Goal: Task Accomplishment & Management: Manage account settings

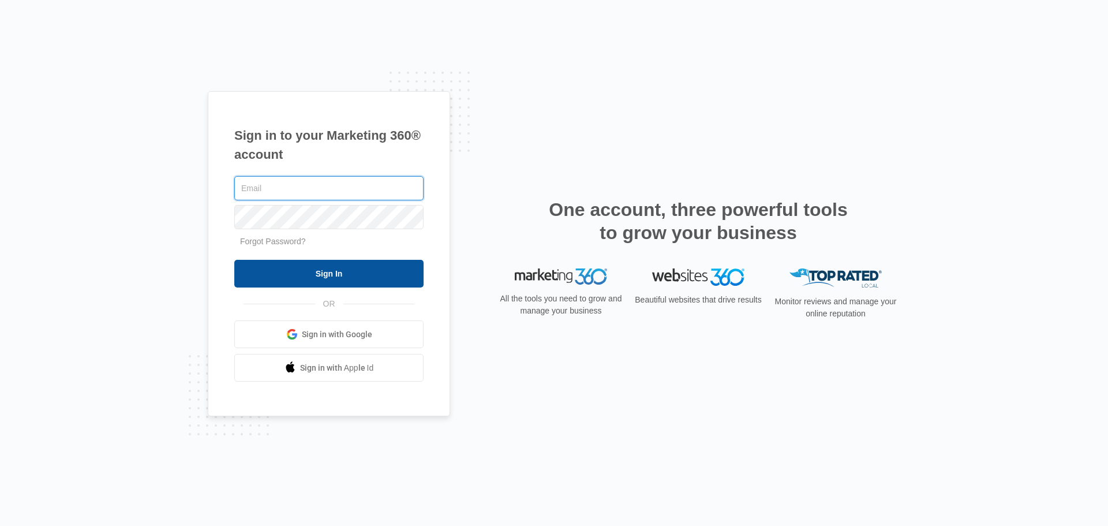
type input "[EMAIL_ADDRESS][DOMAIN_NAME]"
click at [331, 264] on input "Sign In" at bounding box center [328, 274] width 189 height 28
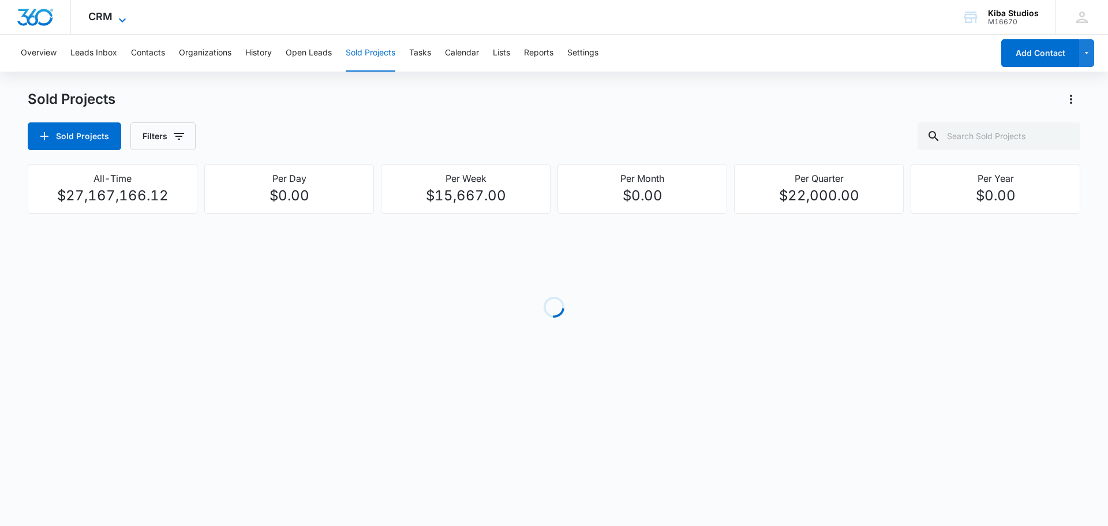
click at [109, 18] on span "CRM" at bounding box center [100, 16] width 24 height 12
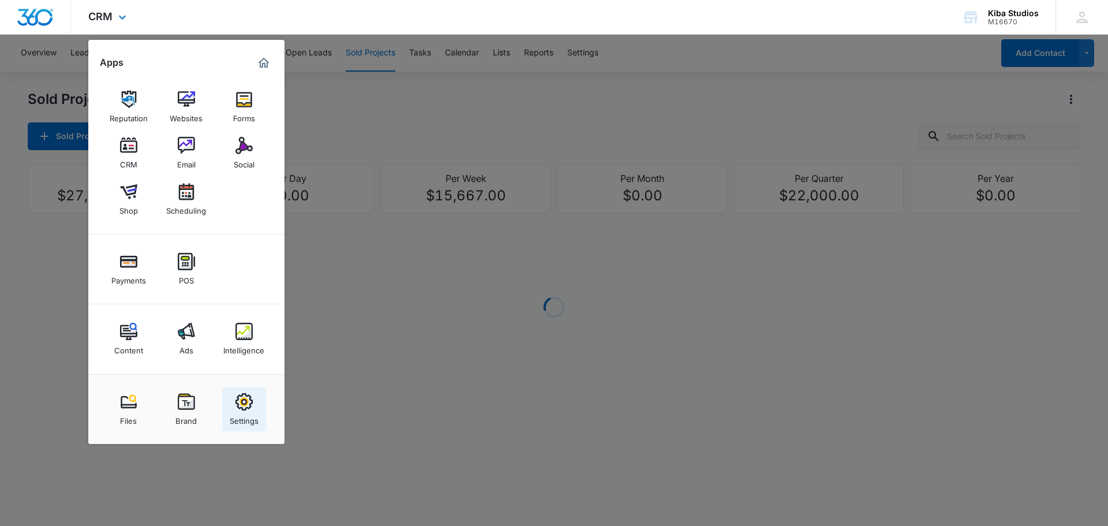
click at [246, 410] on div "Settings" at bounding box center [244, 417] width 29 height 15
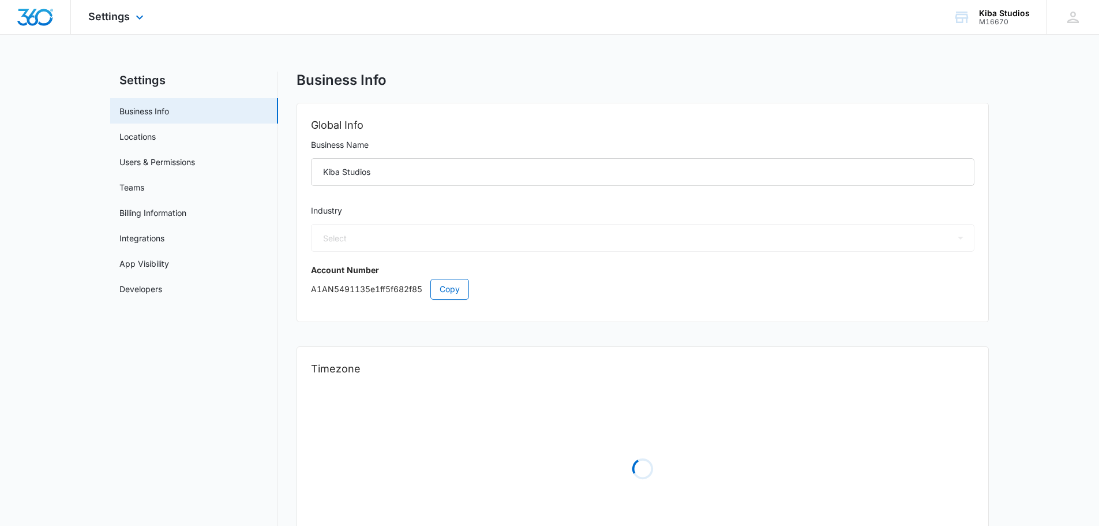
select select "33"
select select "US"
select select "America/[GEOGRAPHIC_DATA]"
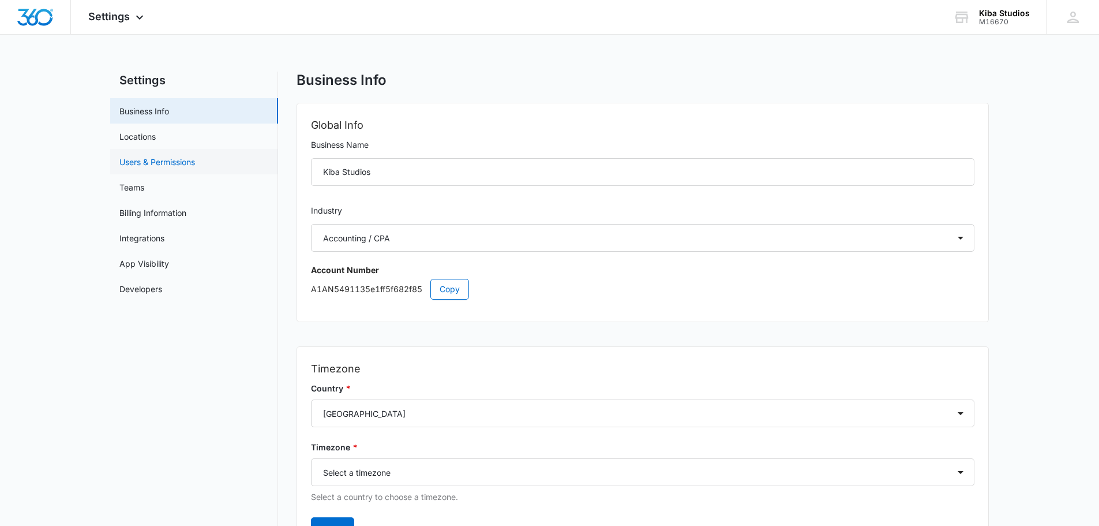
click at [138, 163] on link "Users & Permissions" at bounding box center [157, 162] width 76 height 12
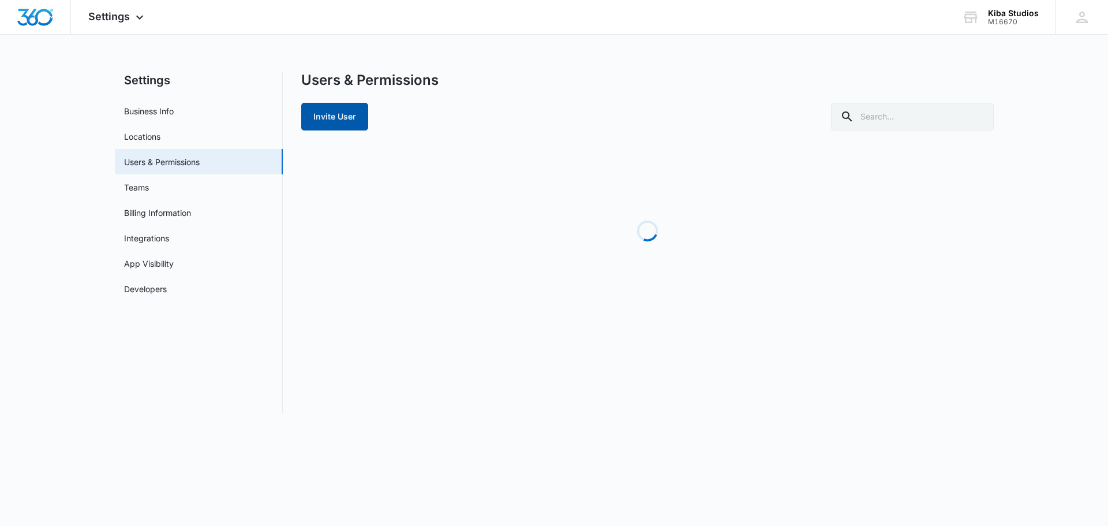
click at [335, 122] on button "Invite User" at bounding box center [334, 117] width 67 height 28
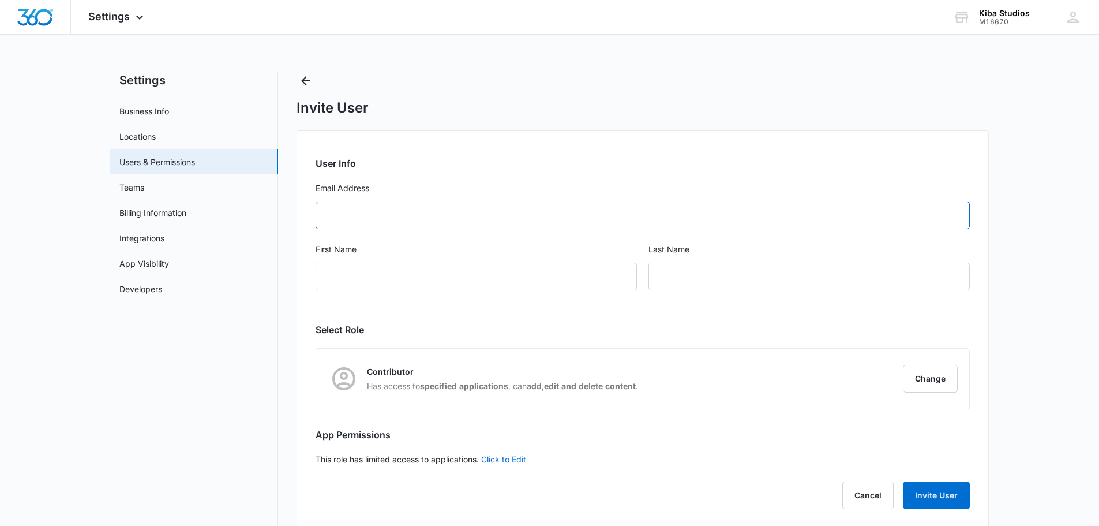
click at [398, 208] on input "Email Address" at bounding box center [643, 215] width 654 height 28
paste input "[EMAIL_ADDRESS][DOMAIN_NAME]"
type input "[EMAIL_ADDRESS][DOMAIN_NAME]"
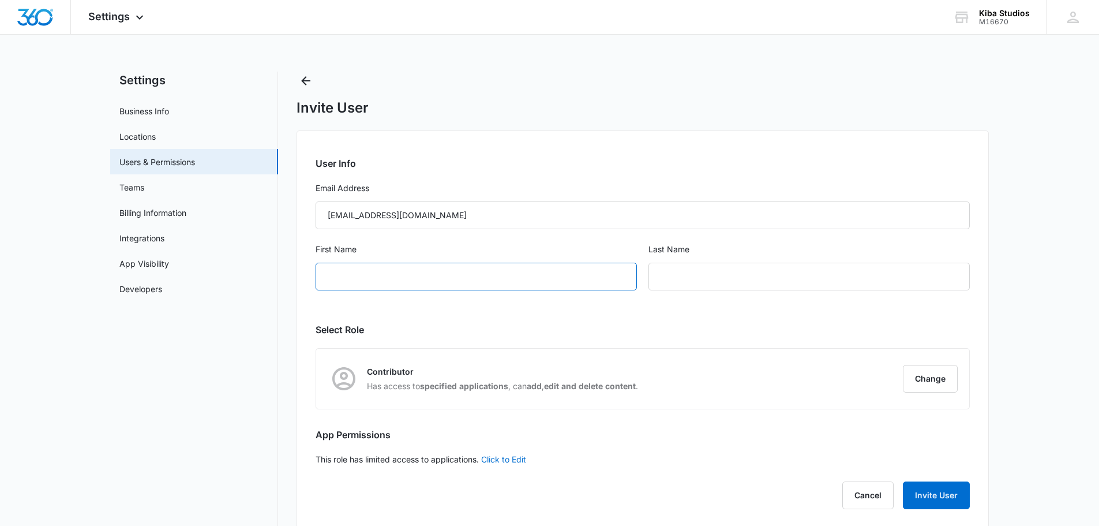
click at [370, 273] on input "First Name" at bounding box center [476, 276] width 321 height 28
type input "[PERSON_NAME]"
click at [926, 387] on button "Change" at bounding box center [930, 379] width 55 height 28
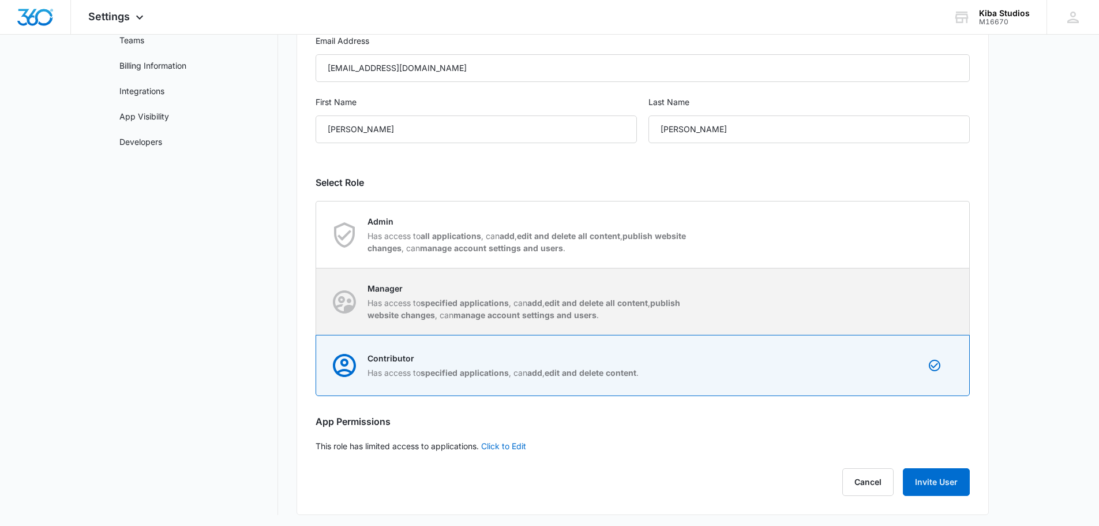
scroll to position [150, 0]
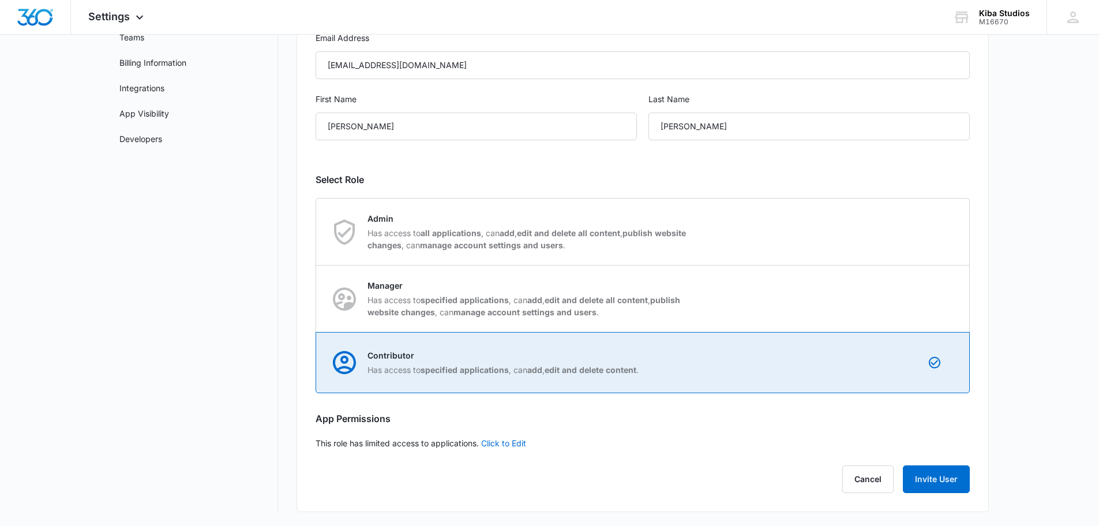
click at [656, 369] on div "Contributor Has access to specified applications , can add , edit and delete co…" at bounding box center [643, 362] width 652 height 60
click at [317, 363] on input "Contributor Has access to specified applications , can add , edit and delete co…" at bounding box center [316, 362] width 1 height 1
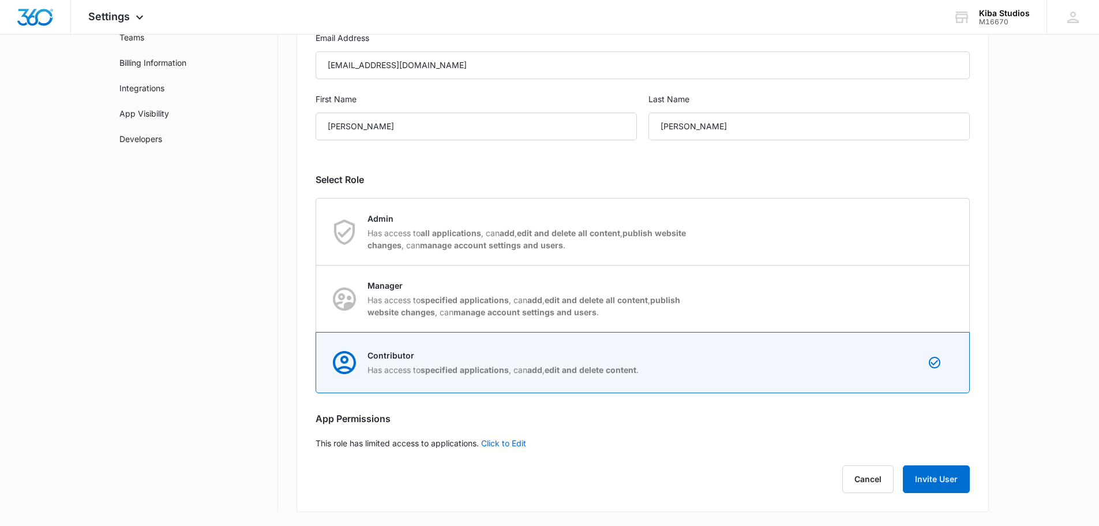
click at [740, 460] on div "User Info Email Address [EMAIL_ADDRESS][DOMAIN_NAME] First Name [PERSON_NAME] N…" at bounding box center [643, 245] width 692 height 531
click at [737, 157] on div "User Info Email Address [EMAIL_ADDRESS][DOMAIN_NAME] First Name [PERSON_NAME] N…" at bounding box center [643, 245] width 692 height 531
click at [516, 442] on link "Click to Edit" at bounding box center [503, 443] width 45 height 10
click at [324, 444] on icon at bounding box center [322, 443] width 10 height 10
click at [316, 443] on input "Access to all apps" at bounding box center [316, 442] width 1 height 1
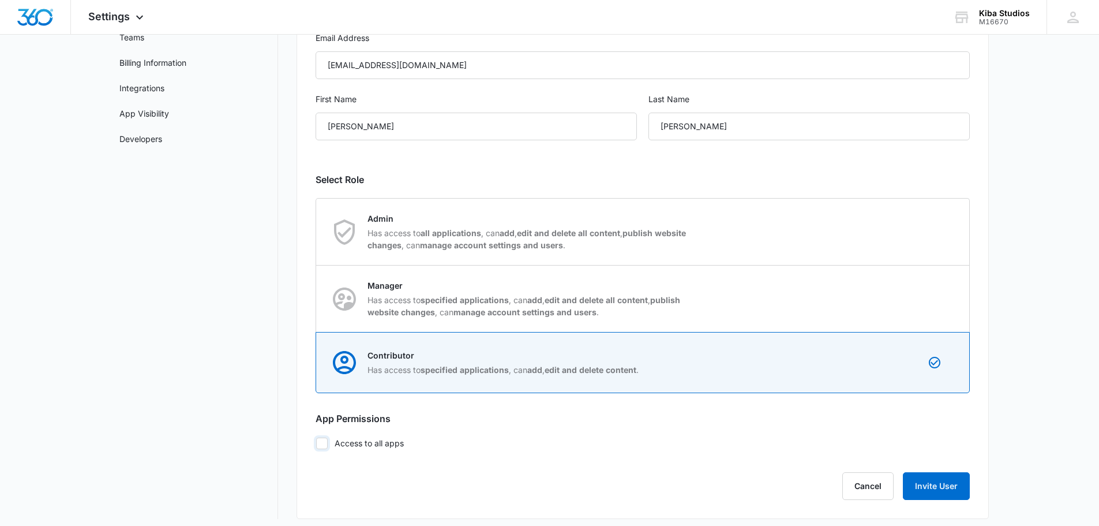
checkbox input "false"
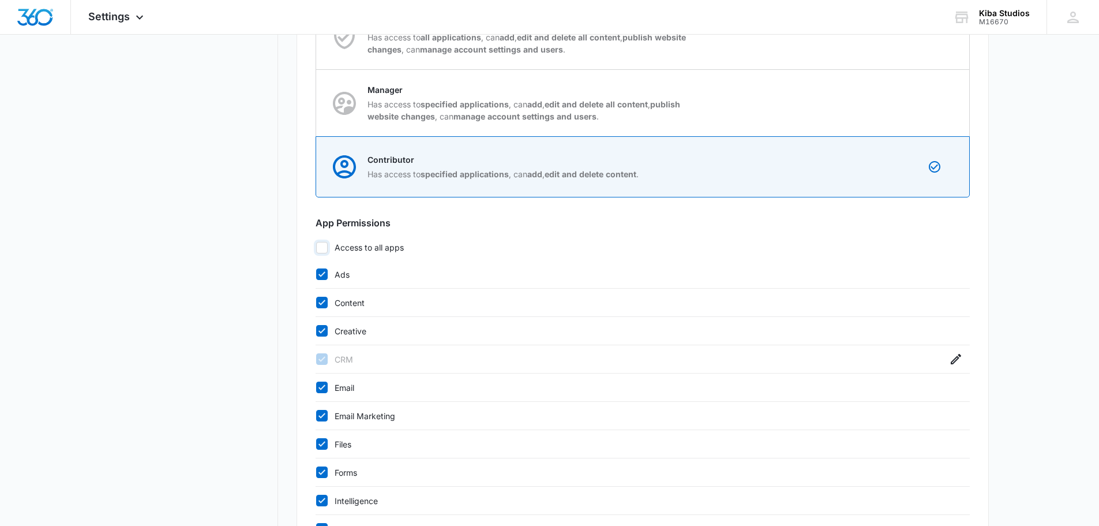
scroll to position [438, 0]
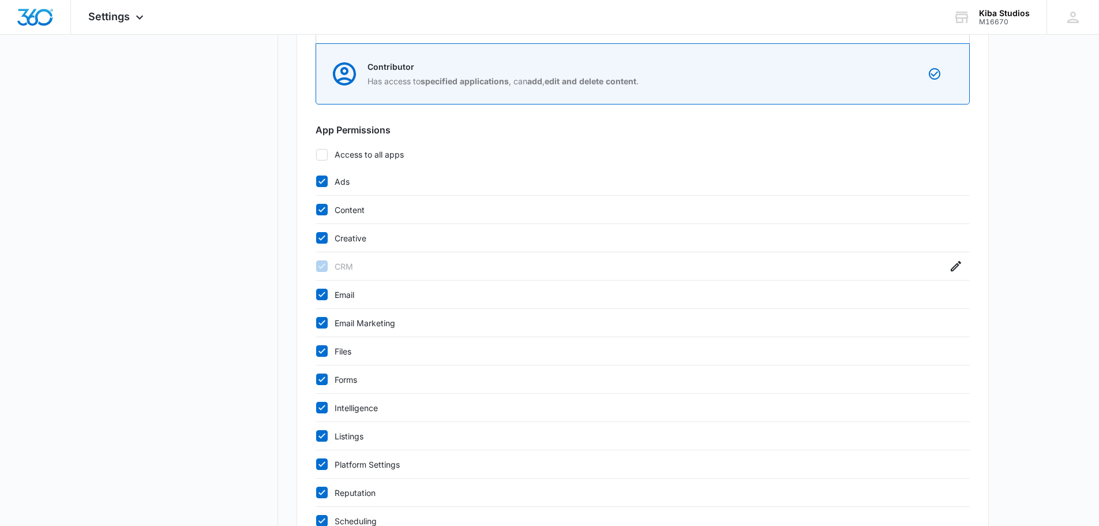
click at [324, 183] on icon at bounding box center [322, 181] width 10 height 10
click at [316, 182] on input "Ads" at bounding box center [316, 181] width 1 height 1
checkbox input "false"
click at [325, 208] on icon at bounding box center [322, 209] width 10 height 10
click at [316, 209] on input "Content" at bounding box center [316, 209] width 1 height 1
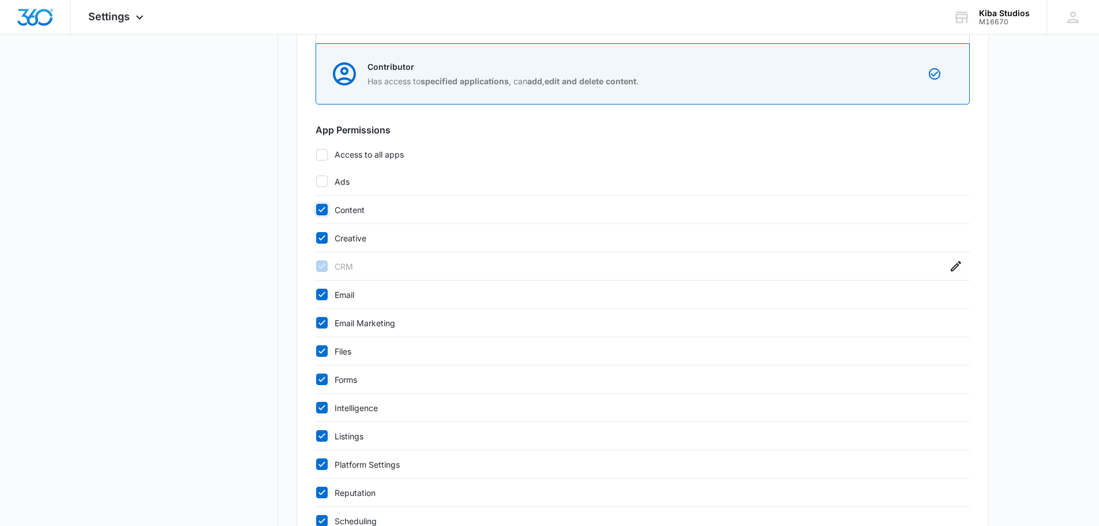
checkbox input "false"
click at [320, 238] on icon at bounding box center [321, 237] width 7 height 5
click at [316, 238] on input "Creative" at bounding box center [316, 238] width 1 height 1
checkbox input "false"
click at [322, 295] on icon at bounding box center [321, 293] width 7 height 5
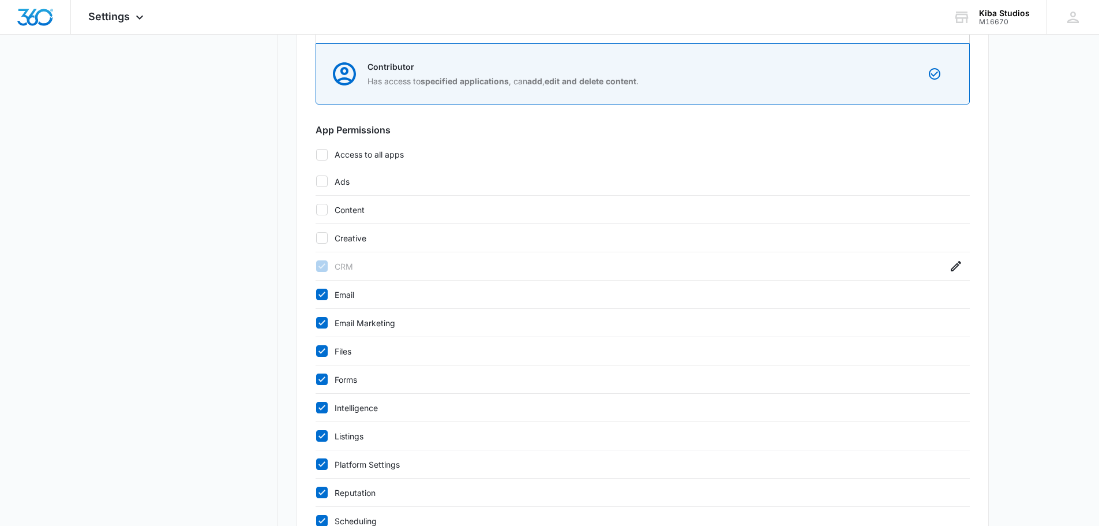
click at [316, 295] on input "Email" at bounding box center [316, 294] width 1 height 1
checkbox input "false"
click at [322, 325] on icon at bounding box center [322, 322] width 10 height 10
click at [316, 323] on input "Email Marketing" at bounding box center [316, 322] width 1 height 1
checkbox input "false"
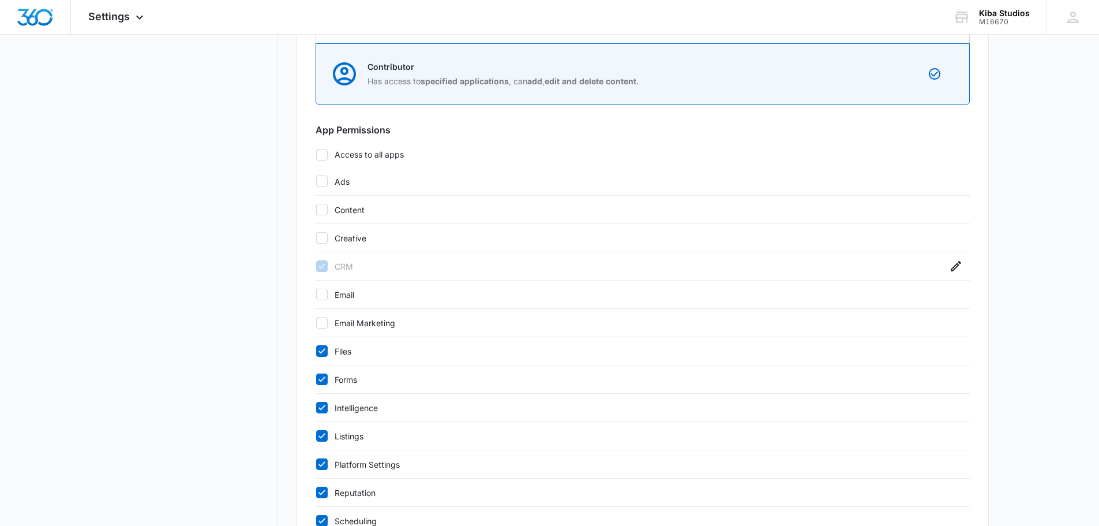
drag, startPoint x: 319, startPoint y: 350, endPoint x: 325, endPoint y: 363, distance: 13.9
click at [319, 350] on icon at bounding box center [322, 351] width 10 height 10
click at [316, 351] on input "Files" at bounding box center [316, 351] width 1 height 1
checkbox input "false"
click at [326, 373] on label "Forms" at bounding box center [632, 379] width 632 height 12
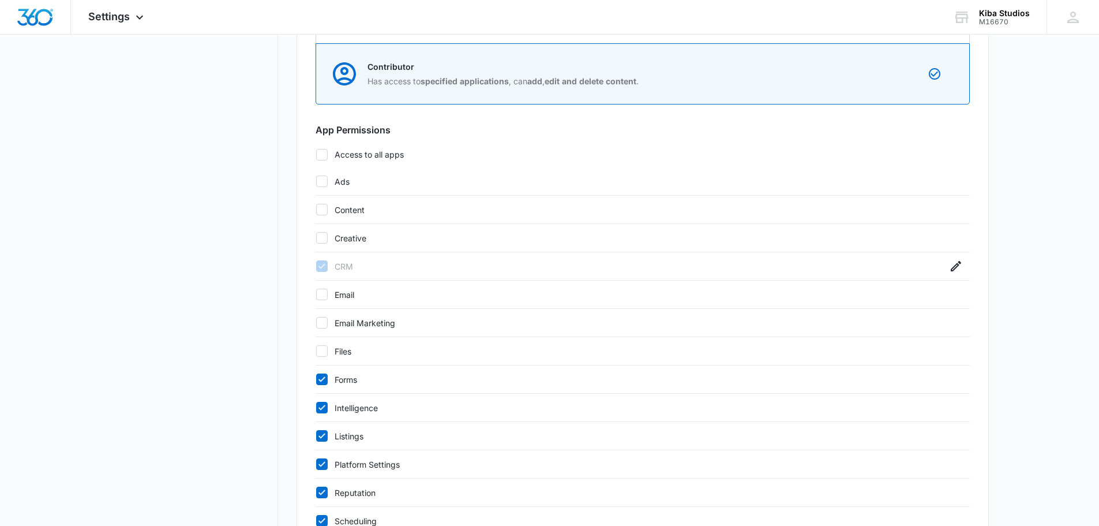
click at [316, 379] on input "Forms" at bounding box center [316, 379] width 1 height 1
checkbox input "false"
click at [321, 408] on icon at bounding box center [321, 406] width 7 height 5
click at [316, 408] on input "Intelligence" at bounding box center [316, 407] width 1 height 1
checkbox input "false"
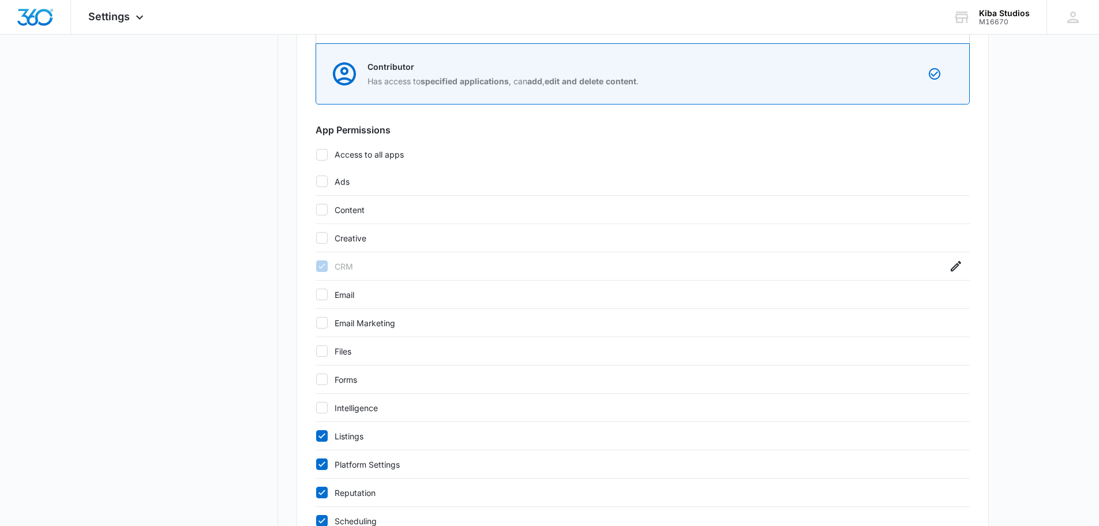
click at [322, 426] on div "Listings" at bounding box center [643, 436] width 654 height 28
click at [320, 436] on icon at bounding box center [321, 435] width 7 height 5
click at [316, 436] on input "Listings" at bounding box center [316, 436] width 1 height 1
checkbox input "false"
click at [320, 468] on icon at bounding box center [322, 464] width 10 height 10
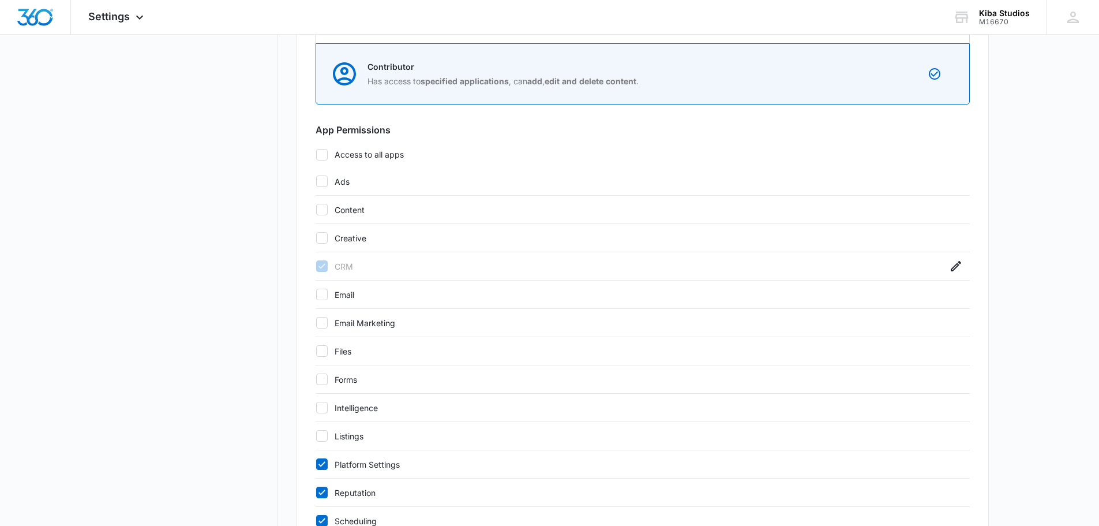
click at [316, 464] on input "Platform Settings" at bounding box center [316, 464] width 1 height 1
checkbox input "false"
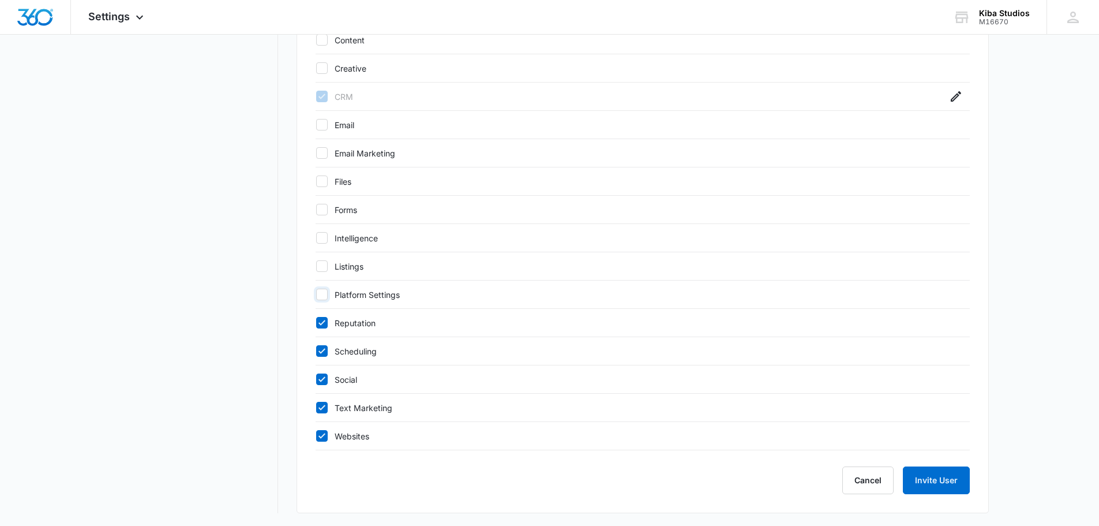
scroll to position [609, 0]
click at [320, 438] on icon at bounding box center [322, 434] width 10 height 10
click at [316, 435] on input "Websites" at bounding box center [316, 434] width 1 height 1
checkbox input "false"
click at [324, 403] on icon at bounding box center [322, 406] width 10 height 10
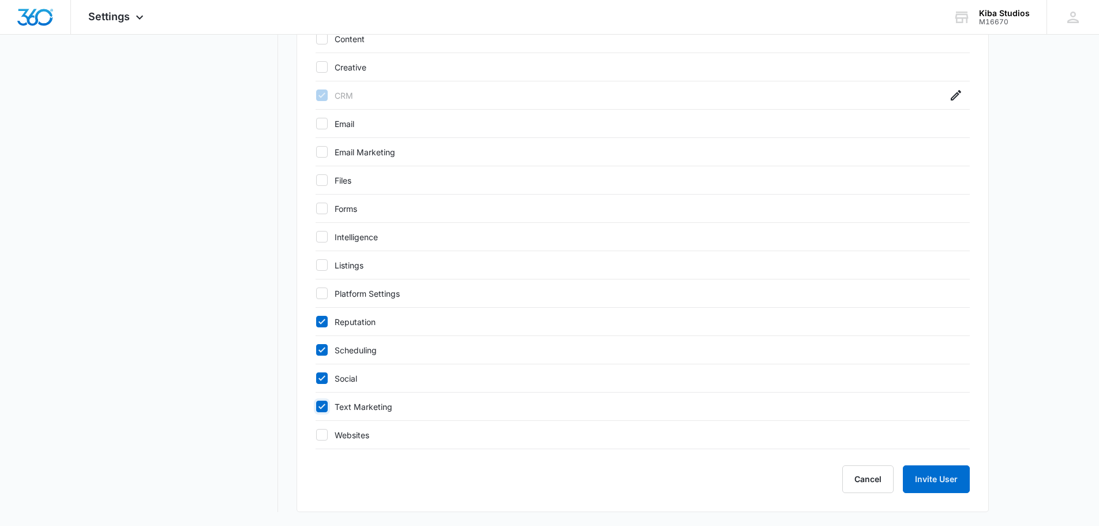
click at [316, 406] on input "Text Marketing" at bounding box center [316, 406] width 1 height 1
checkbox input "false"
click at [321, 377] on icon at bounding box center [322, 378] width 10 height 10
click at [316, 378] on input "Social" at bounding box center [316, 378] width 1 height 1
checkbox input "false"
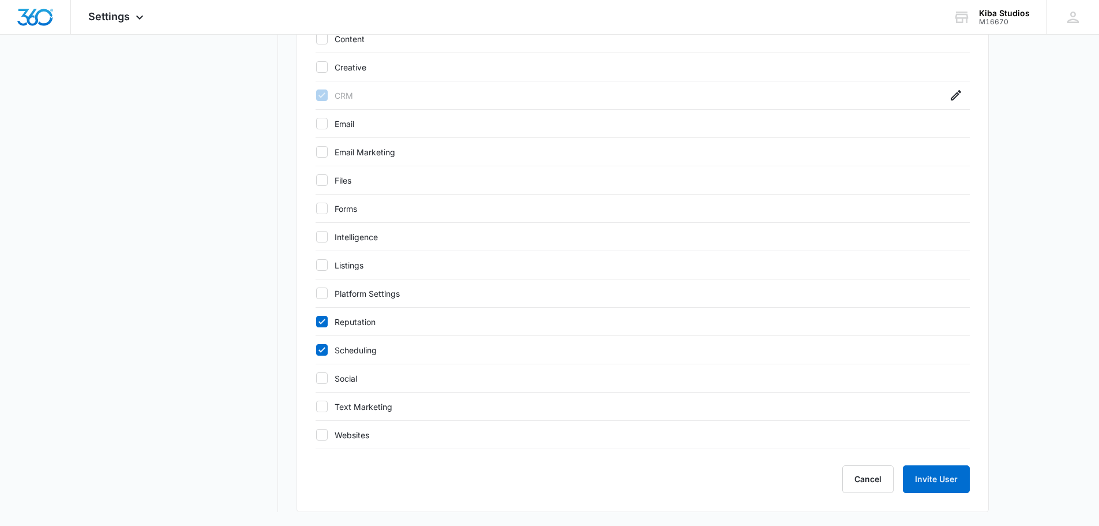
click at [316, 342] on div "Scheduling" at bounding box center [643, 350] width 654 height 28
click at [318, 349] on icon at bounding box center [322, 349] width 10 height 10
click at [316, 350] on input "Scheduling" at bounding box center [316, 350] width 1 height 1
checkbox input "false"
click at [319, 317] on icon at bounding box center [322, 321] width 10 height 10
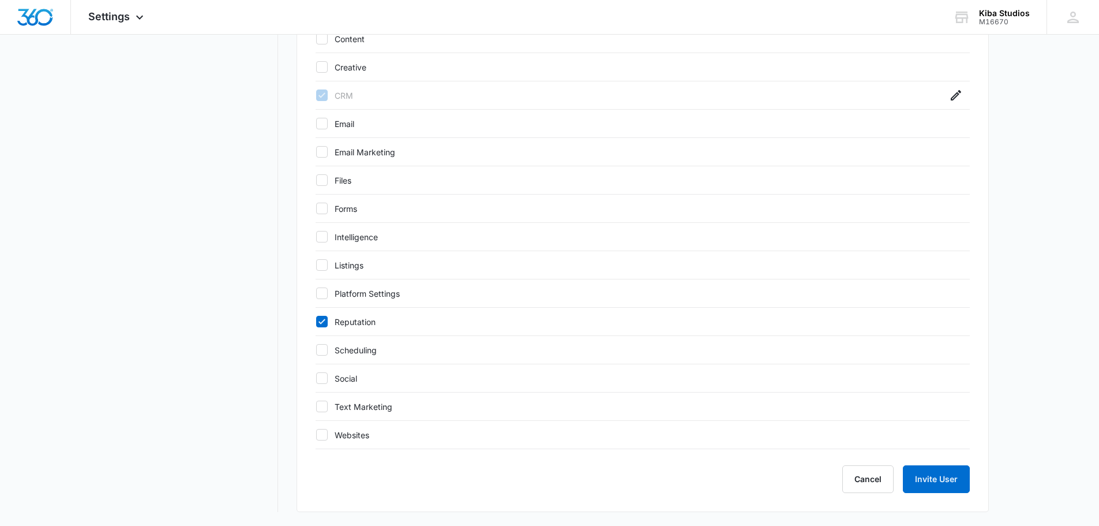
click at [316, 321] on input "Reputation" at bounding box center [316, 321] width 1 height 1
checkbox input "false"
click at [952, 98] on icon "button" at bounding box center [956, 95] width 10 height 10
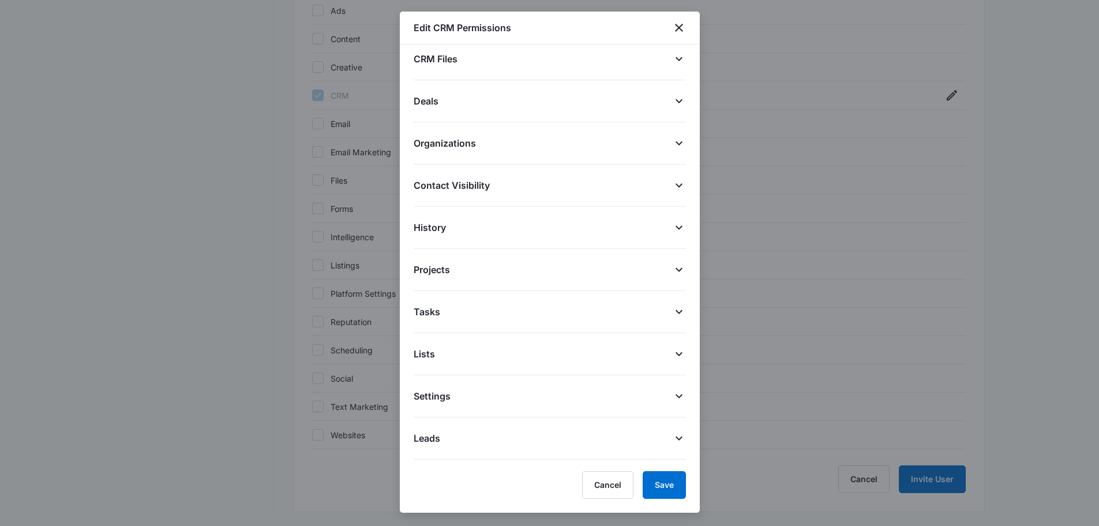
scroll to position [0, 0]
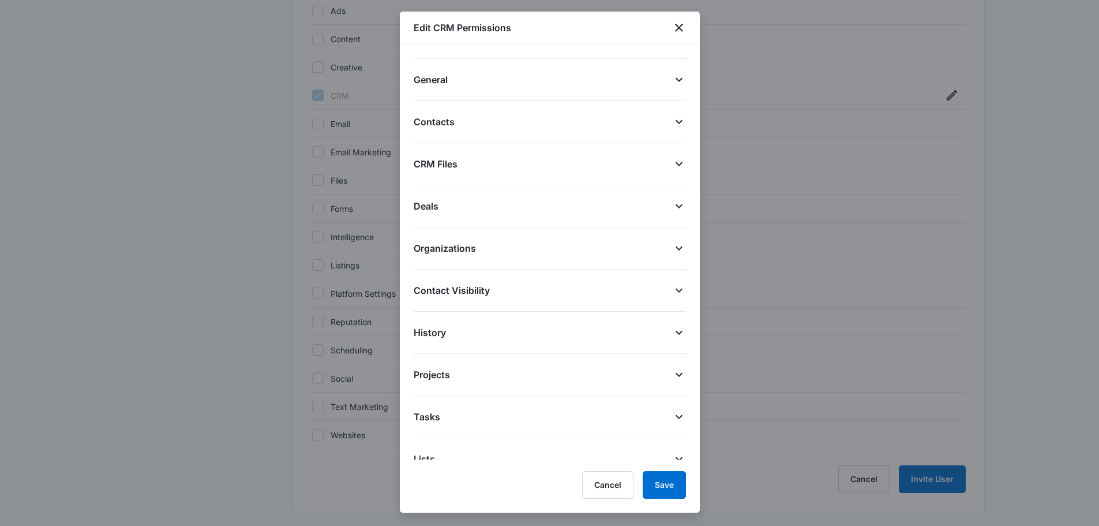
click at [676, 81] on icon at bounding box center [679, 80] width 7 height 4
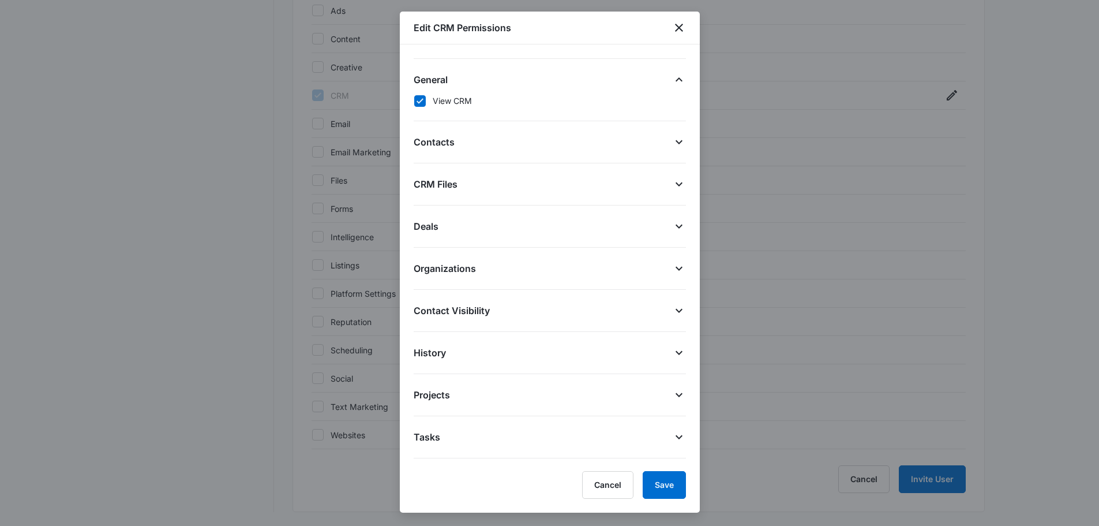
click at [672, 141] on icon at bounding box center [679, 142] width 14 height 14
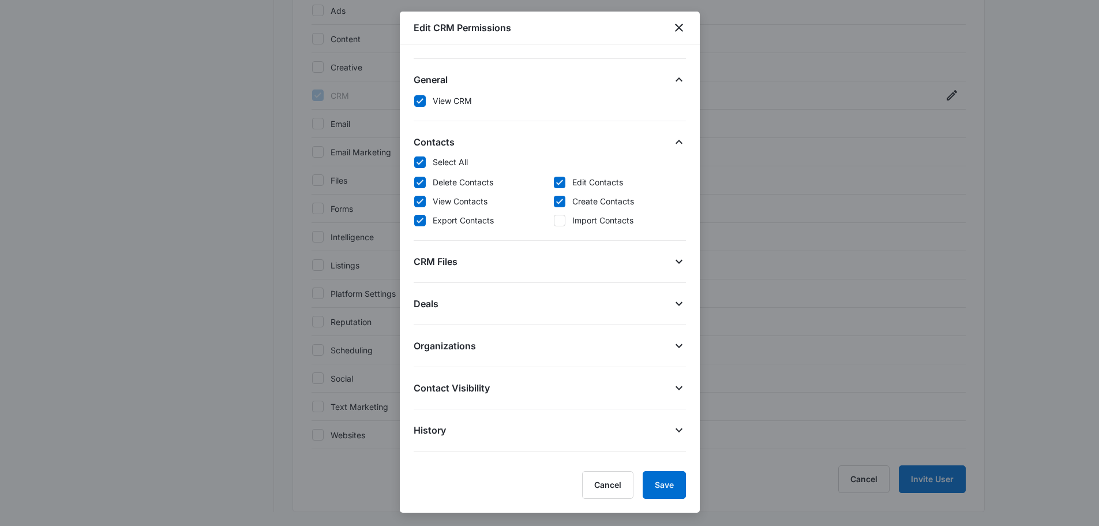
click at [672, 260] on icon at bounding box center [679, 261] width 14 height 14
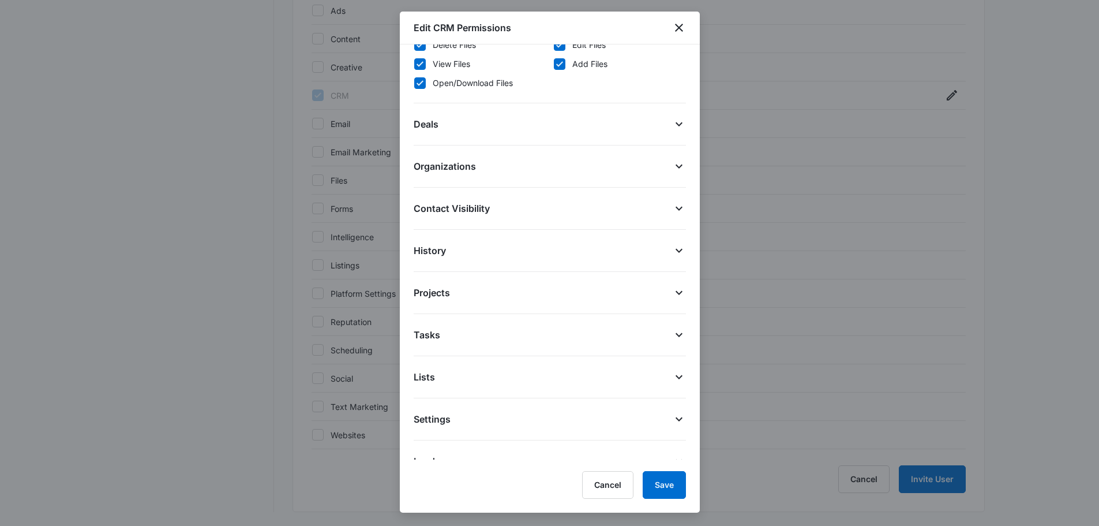
scroll to position [280, 0]
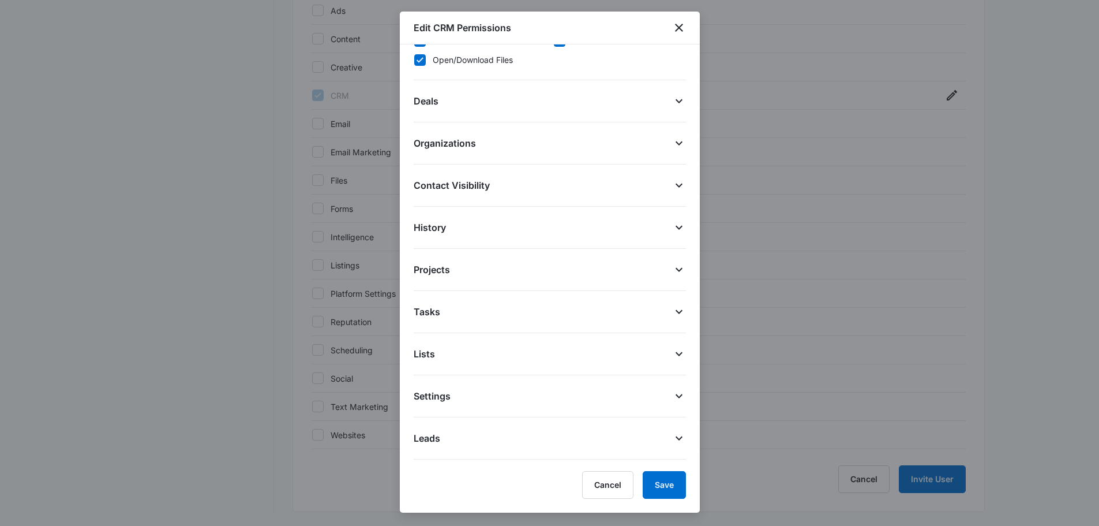
click at [676, 142] on icon at bounding box center [679, 143] width 7 height 4
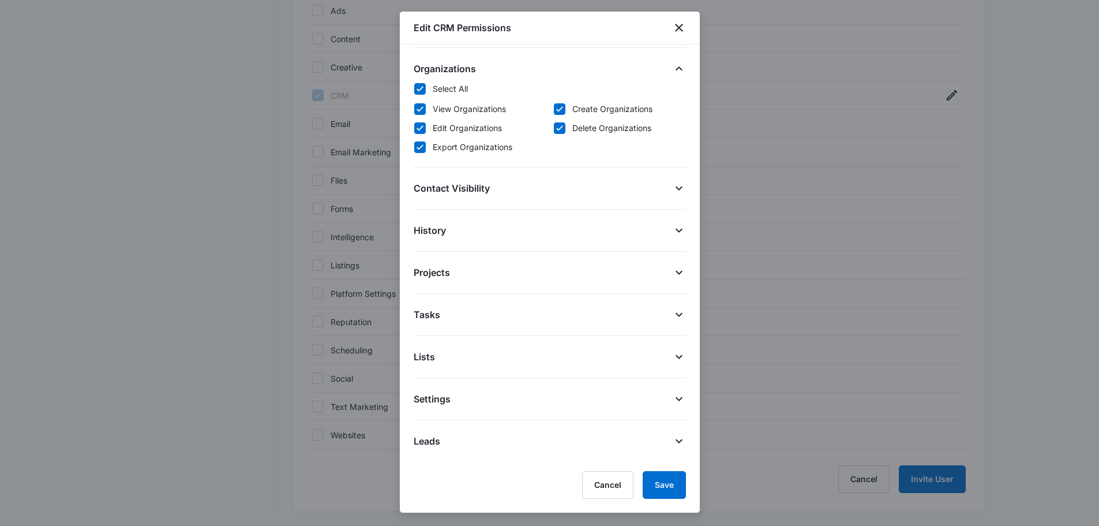
scroll to position [357, 0]
click at [667, 482] on button "Save" at bounding box center [664, 485] width 43 height 28
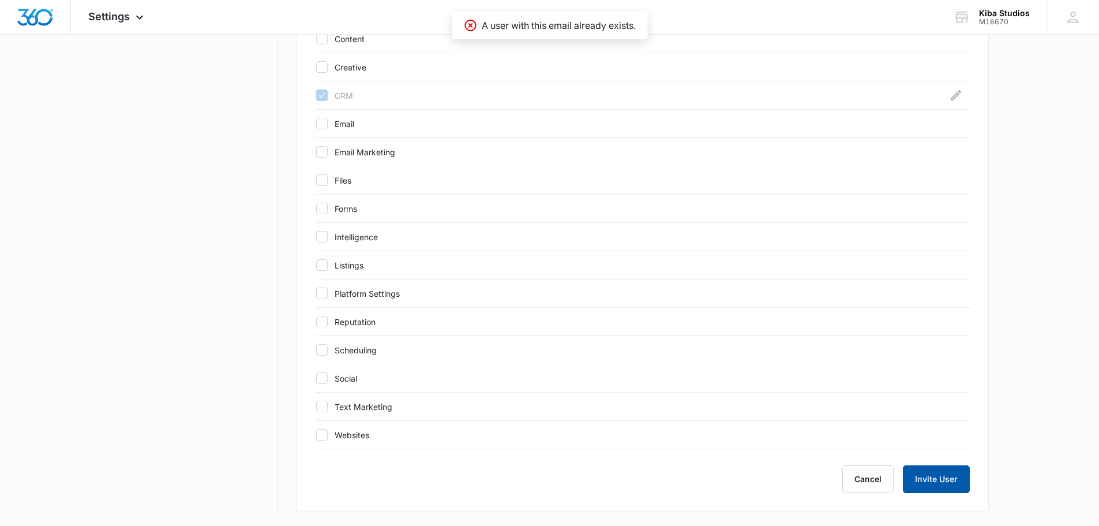
click at [925, 476] on button "Invite User" at bounding box center [936, 479] width 67 height 28
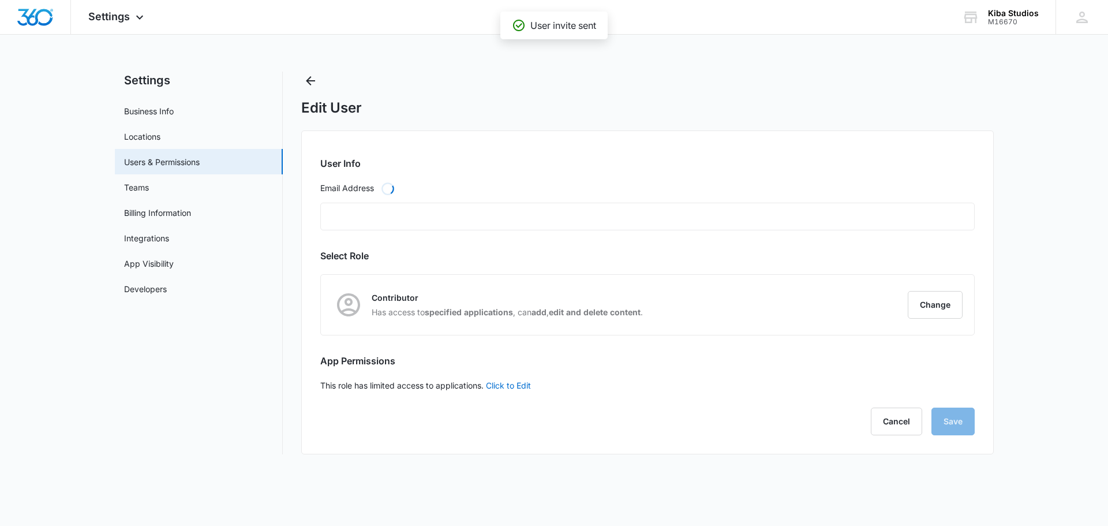
type input "[EMAIL_ADDRESS][DOMAIN_NAME]"
click at [141, 184] on link "Teams" at bounding box center [136, 187] width 25 height 12
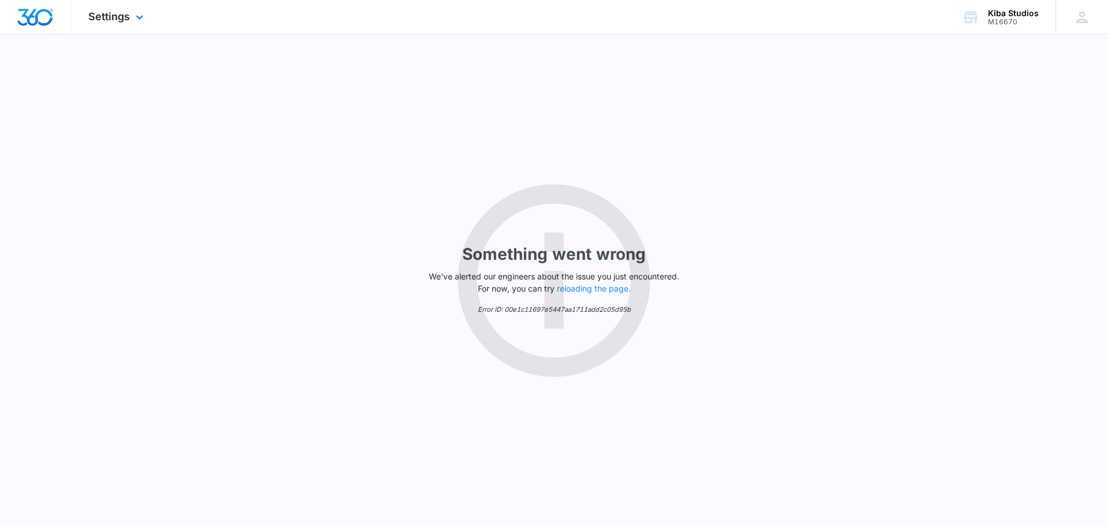
click at [40, 14] on img "Dashboard" at bounding box center [35, 17] width 37 height 17
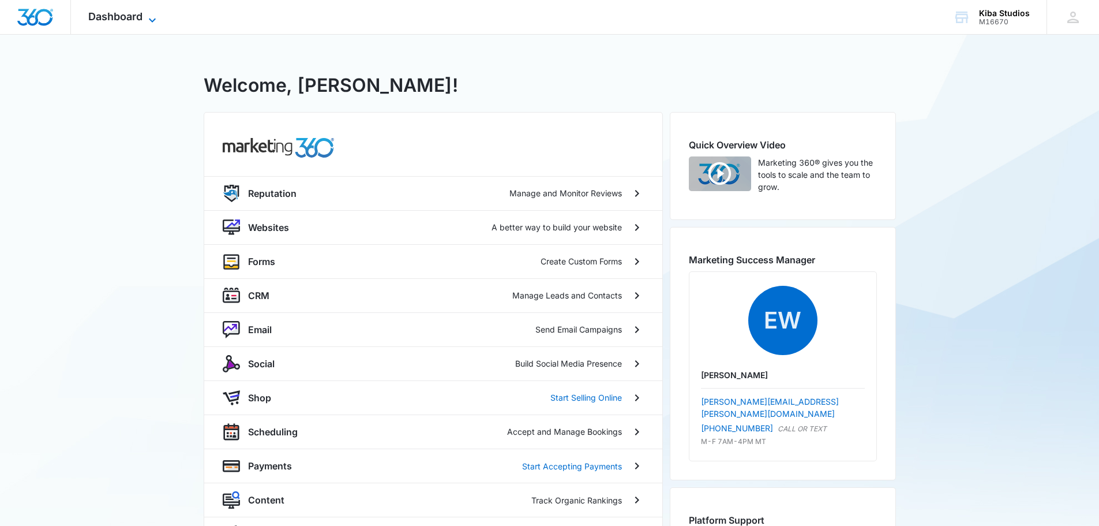
click at [135, 20] on span "Dashboard" at bounding box center [115, 16] width 54 height 12
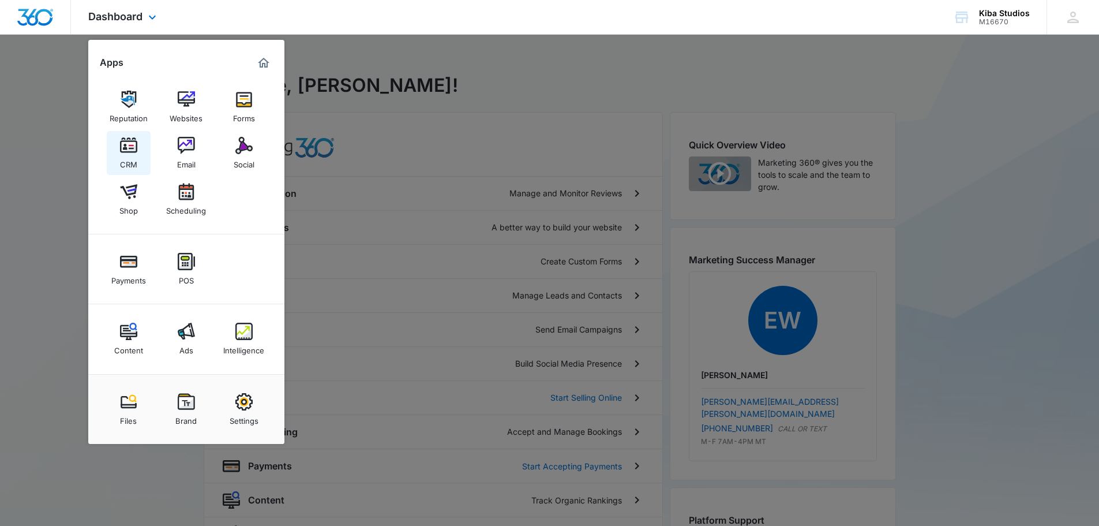
click at [129, 151] on img at bounding box center [128, 145] width 17 height 17
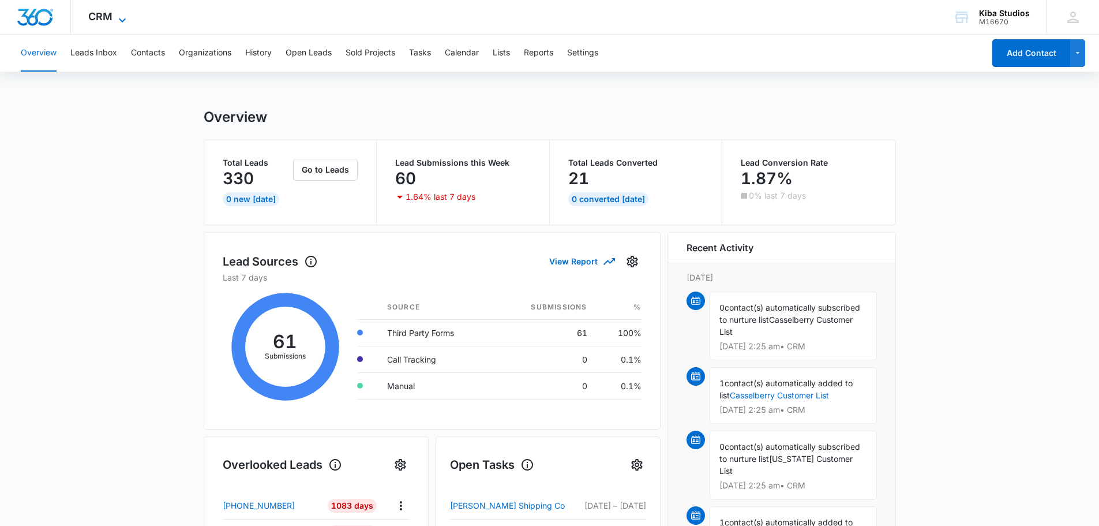
click at [108, 19] on span "CRM" at bounding box center [100, 16] width 24 height 12
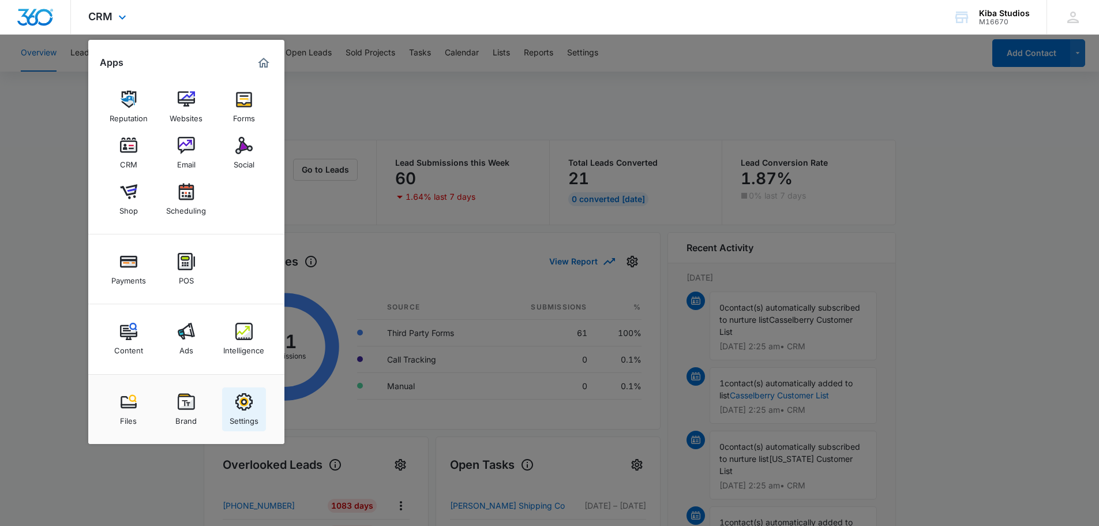
click at [250, 407] on img at bounding box center [243, 401] width 17 height 17
select select "33"
select select "US"
select select "America/[GEOGRAPHIC_DATA]"
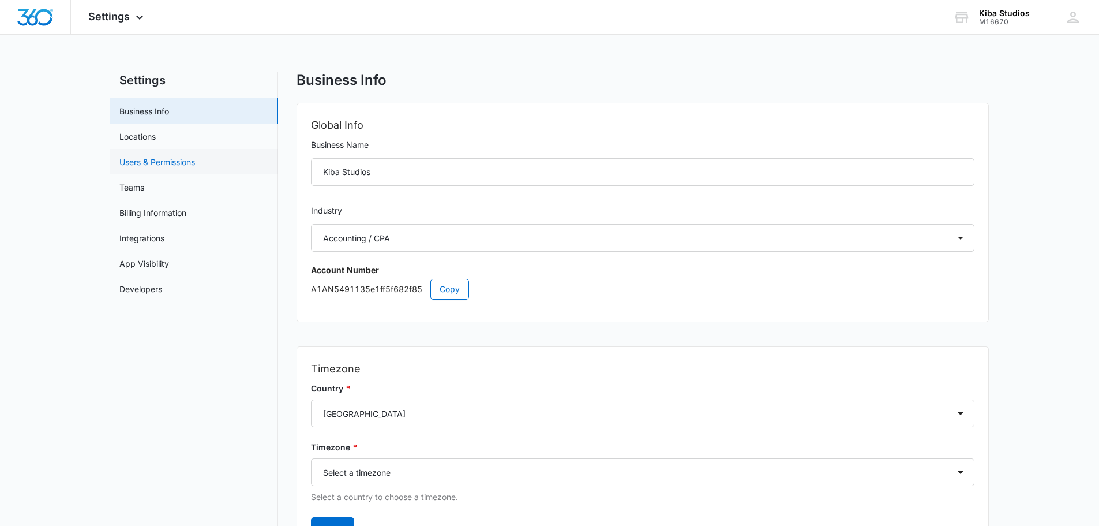
click at [131, 166] on link "Users & Permissions" at bounding box center [157, 162] width 76 height 12
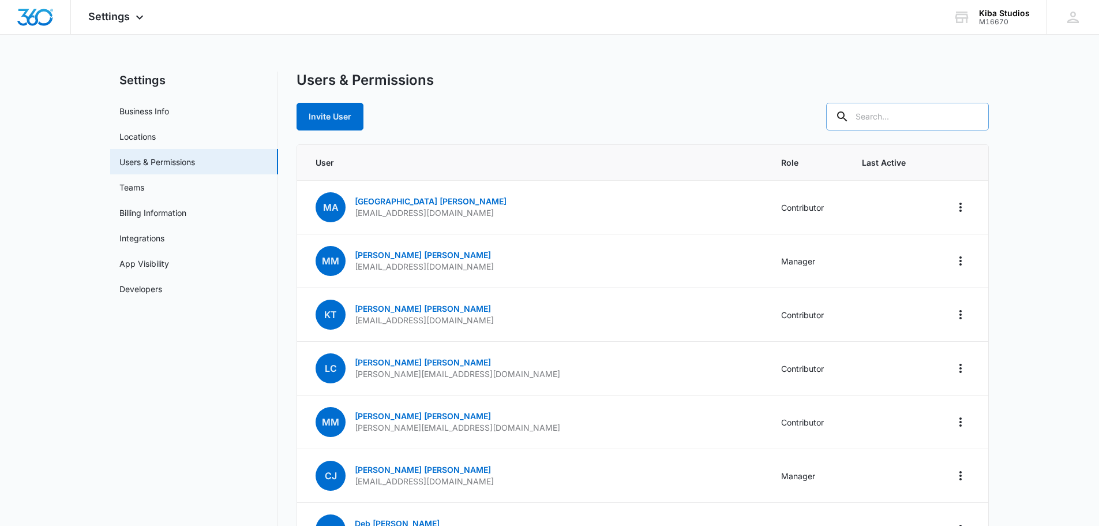
click at [925, 119] on input "text" at bounding box center [907, 117] width 163 height 28
type input "[PERSON_NAME]"
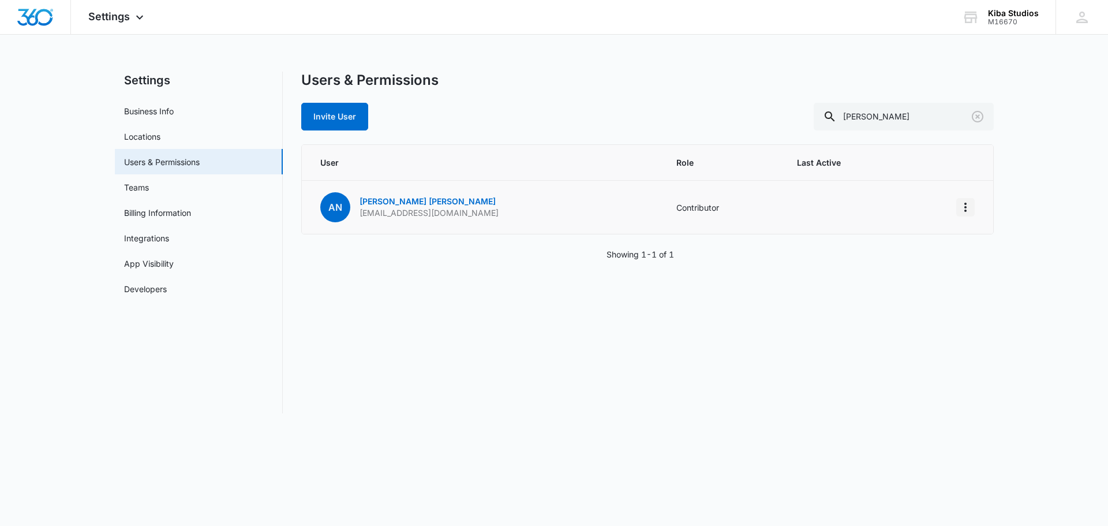
click at [968, 205] on icon "Actions" at bounding box center [965, 207] width 14 height 14
click at [1014, 243] on main "Settings Business Info Locations Users & Permissions Teams Billing Information …" at bounding box center [554, 249] width 1108 height 355
